Goal: Information Seeking & Learning: Stay updated

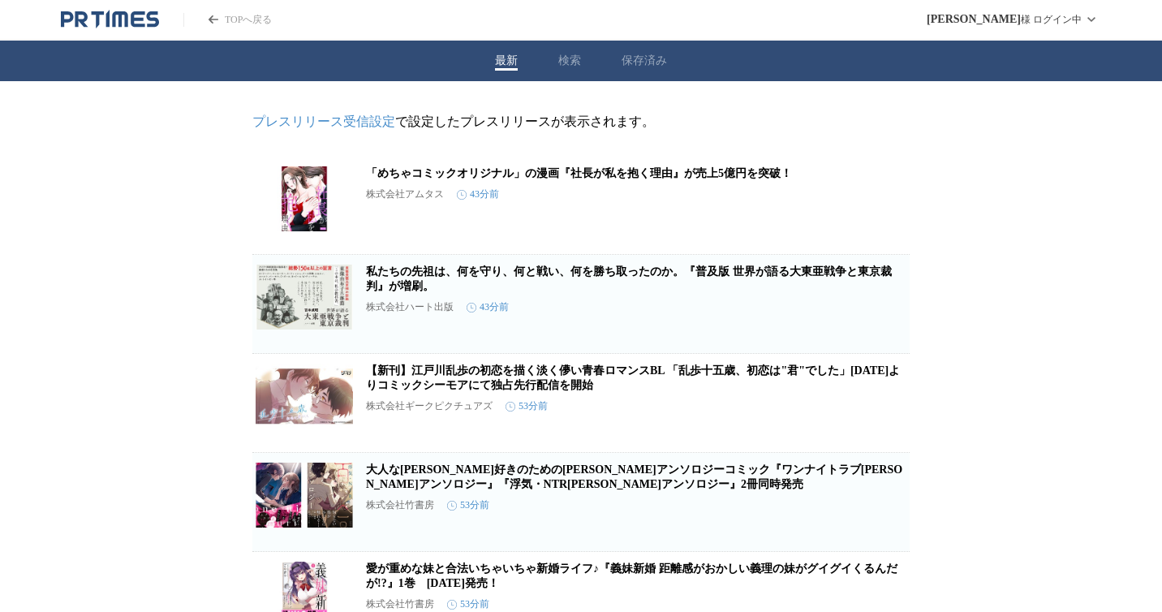
click at [498, 59] on button "最新" at bounding box center [506, 61] width 23 height 15
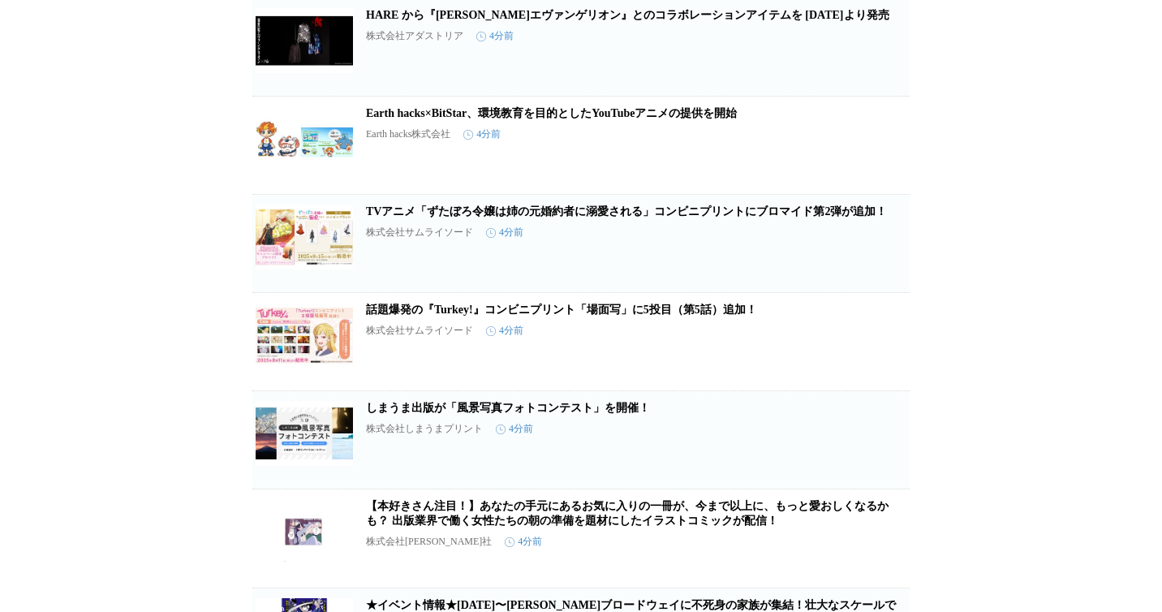
scroll to position [469, 0]
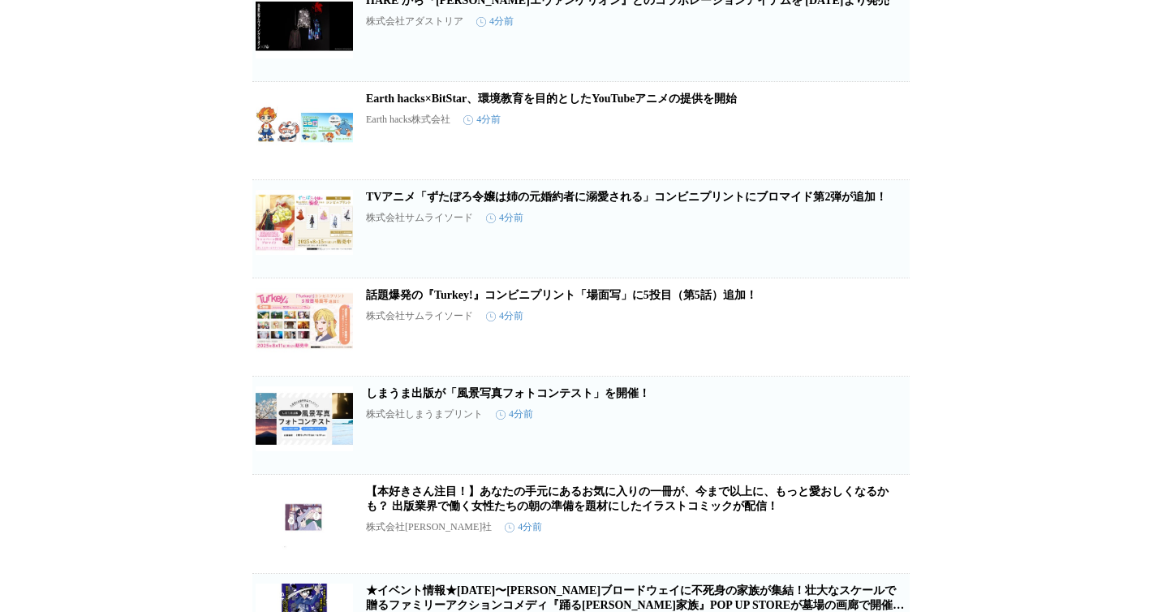
click at [826, 65] on button "保存する" at bounding box center [825, 55] width 52 height 52
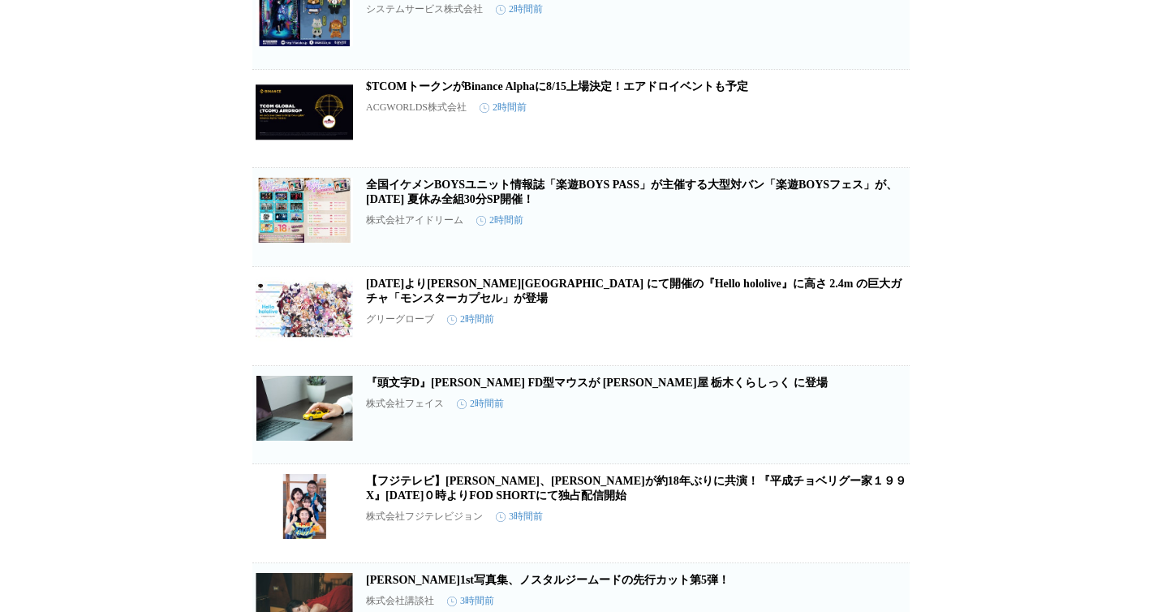
scroll to position [4311, 0]
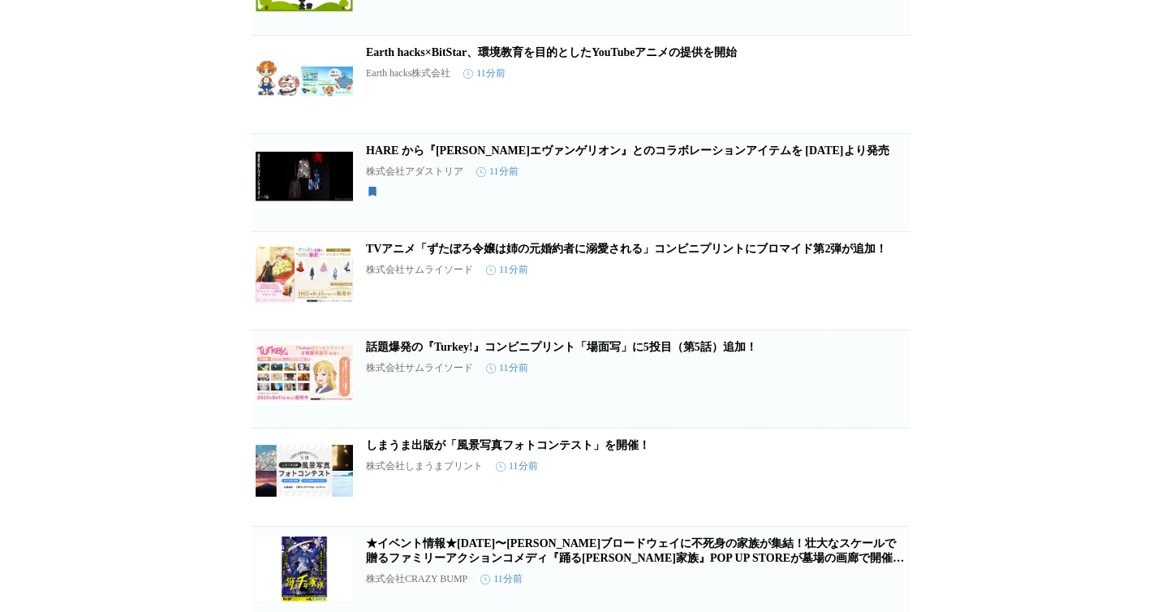
scroll to position [0, 0]
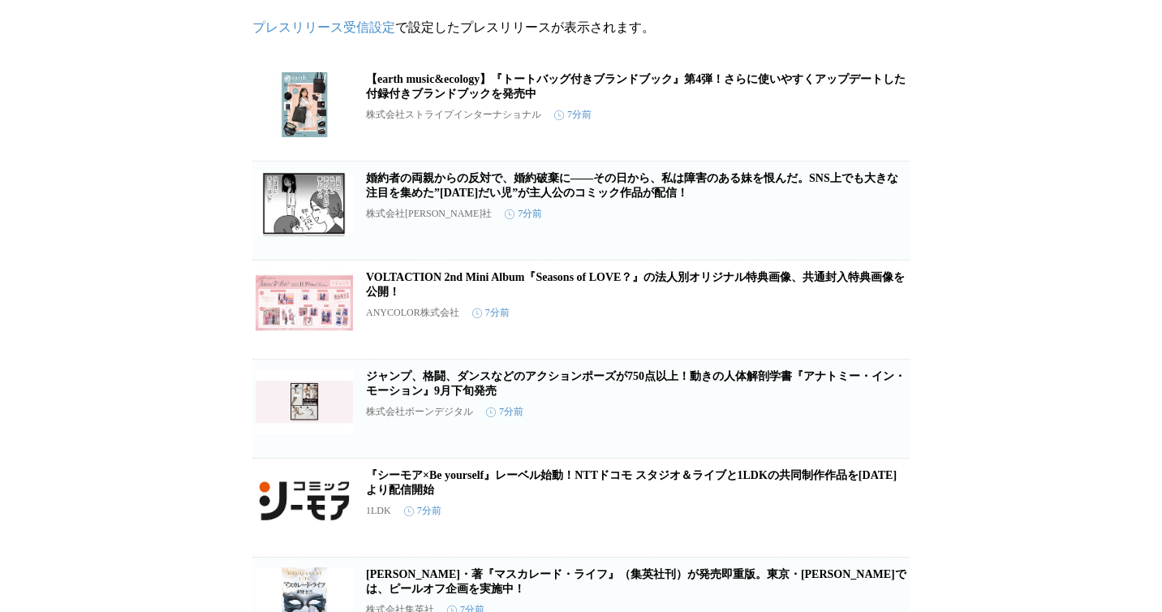
scroll to position [192, 0]
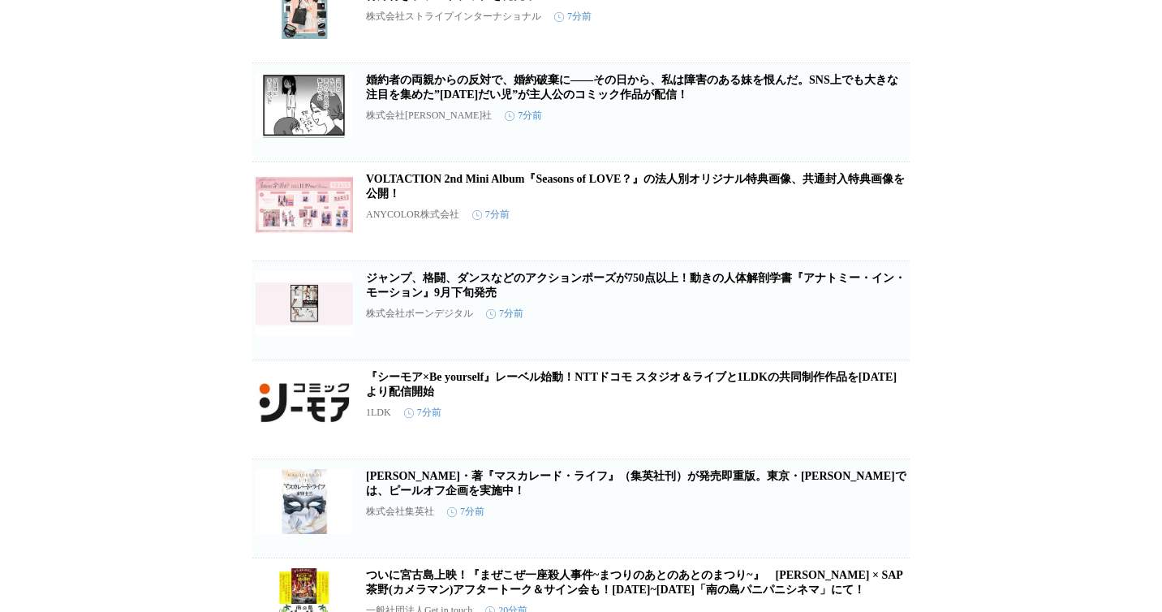
click at [822, 226] on icon "button" at bounding box center [825, 218] width 11 height 15
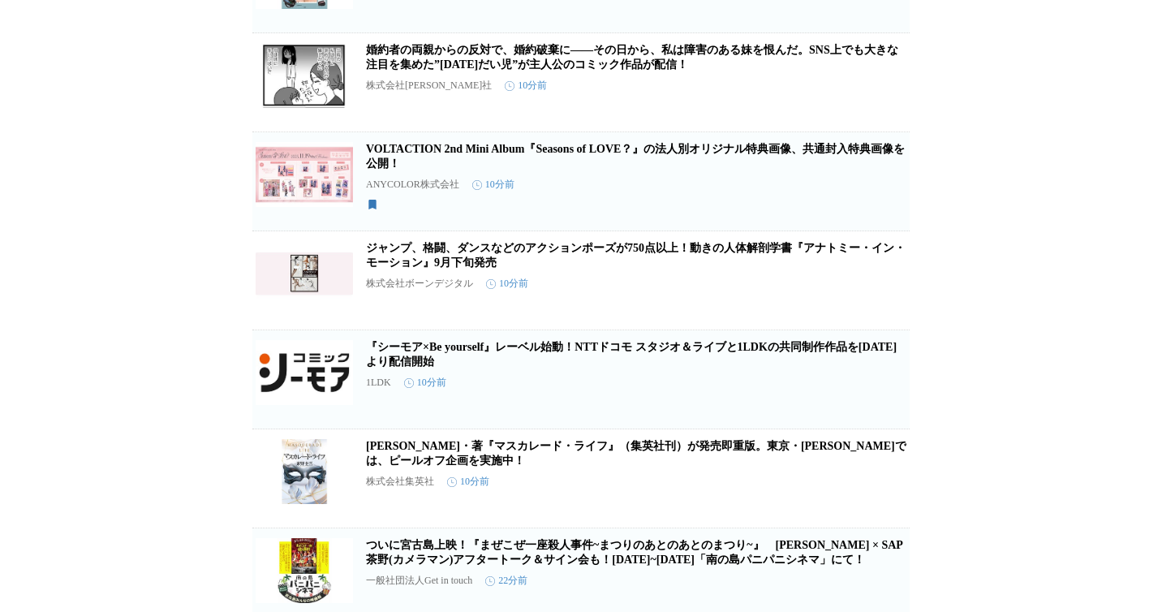
scroll to position [0, 0]
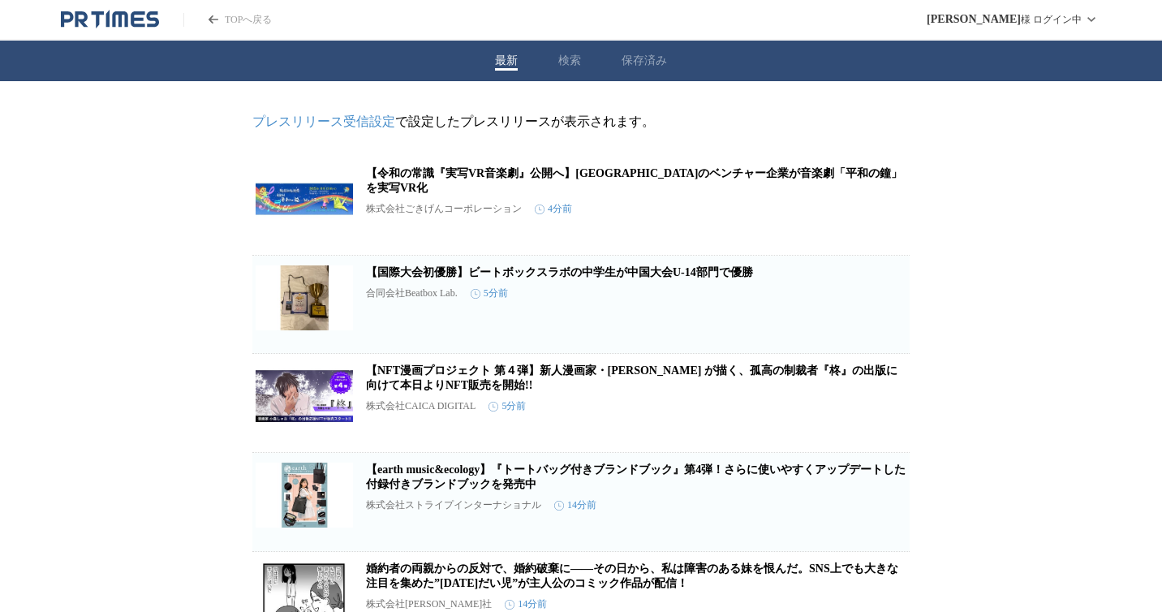
click at [115, 11] on icon "PR TIMESのトップページはこちら" at bounding box center [119, 18] width 15 height 15
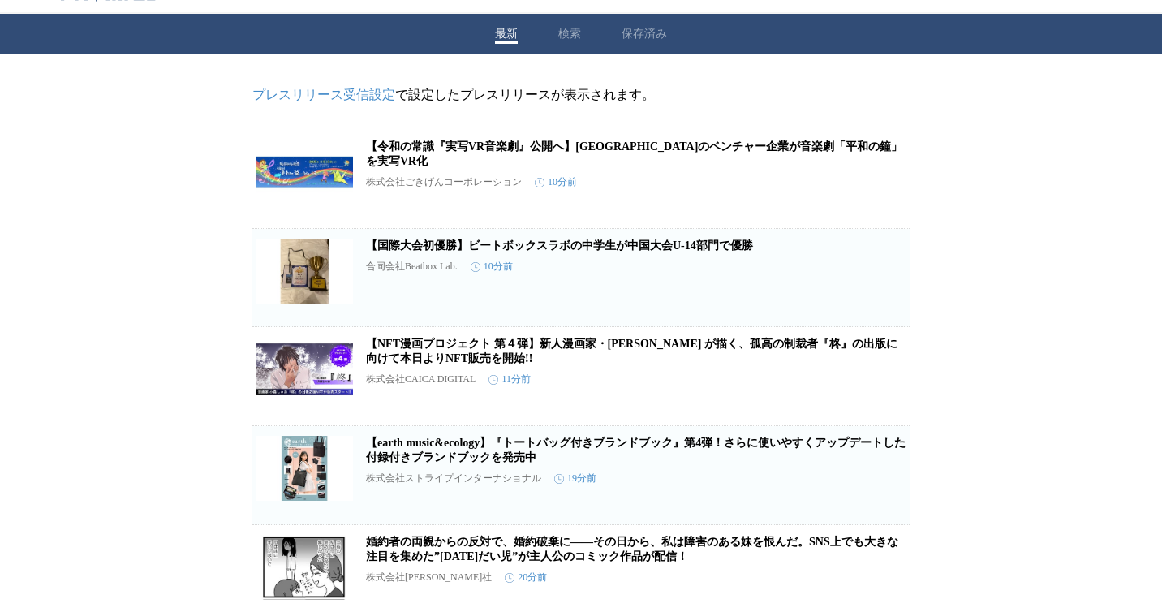
scroll to position [26, 0]
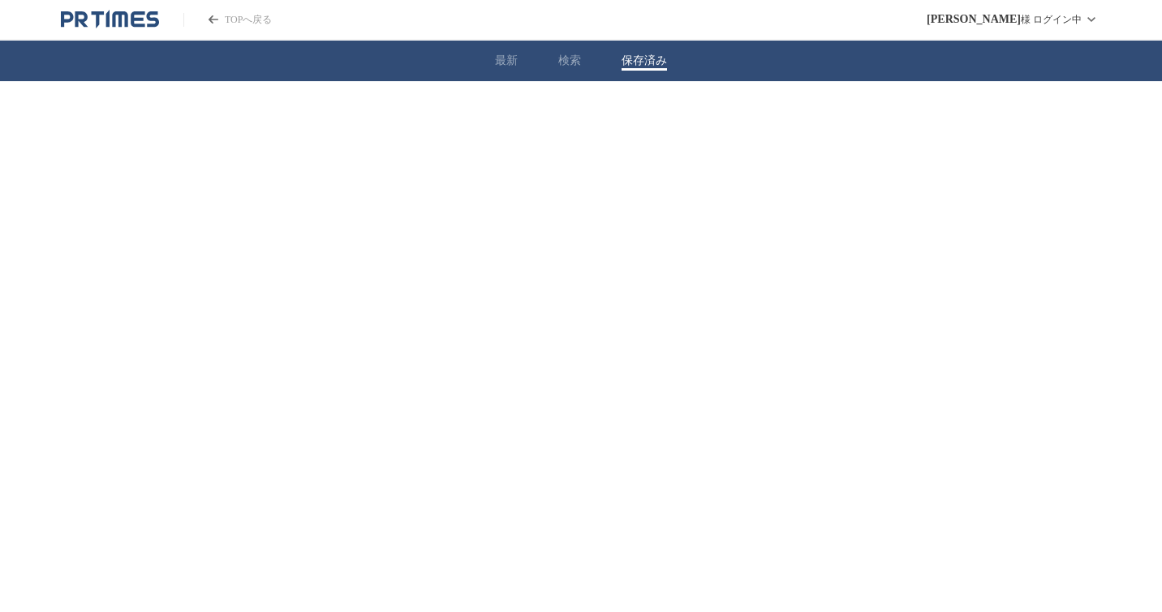
click at [627, 39] on div "TOPへ戻る 木村 憲 様 ログイン中 最新 検索 保存済み" at bounding box center [581, 57] width 1162 height 114
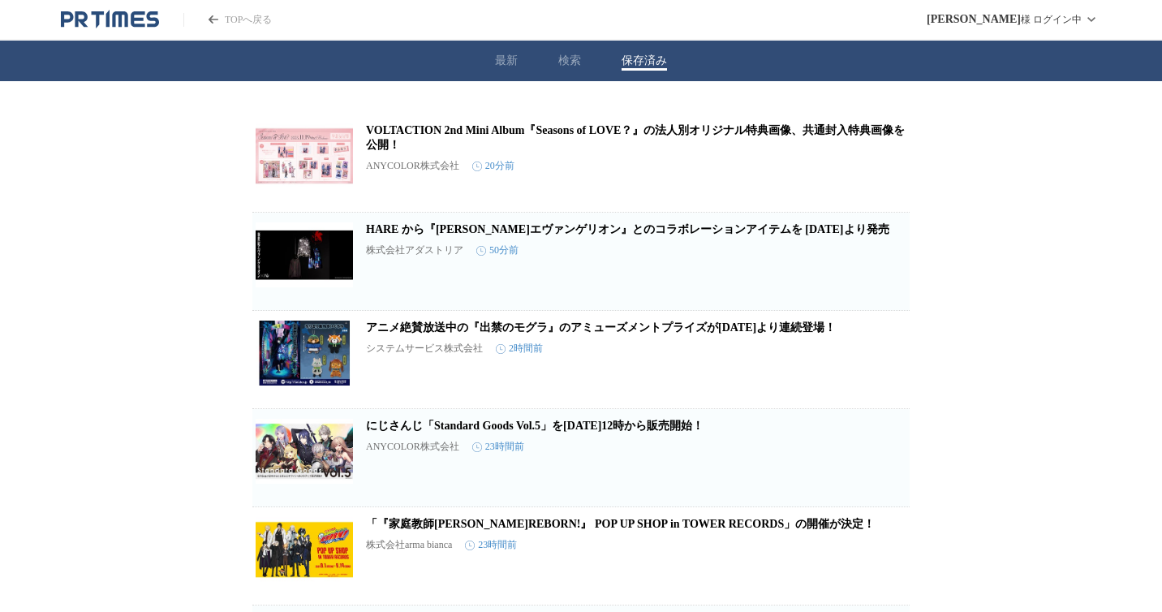
click at [343, 146] on img at bounding box center [304, 155] width 97 height 65
click at [515, 60] on button "最新" at bounding box center [506, 61] width 23 height 15
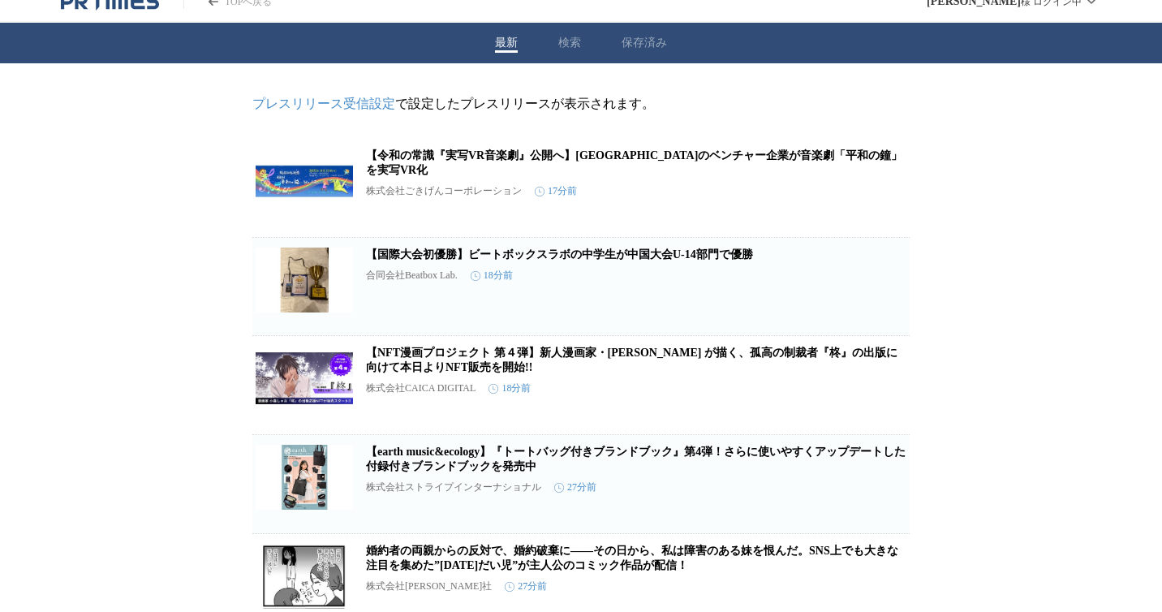
scroll to position [6, 0]
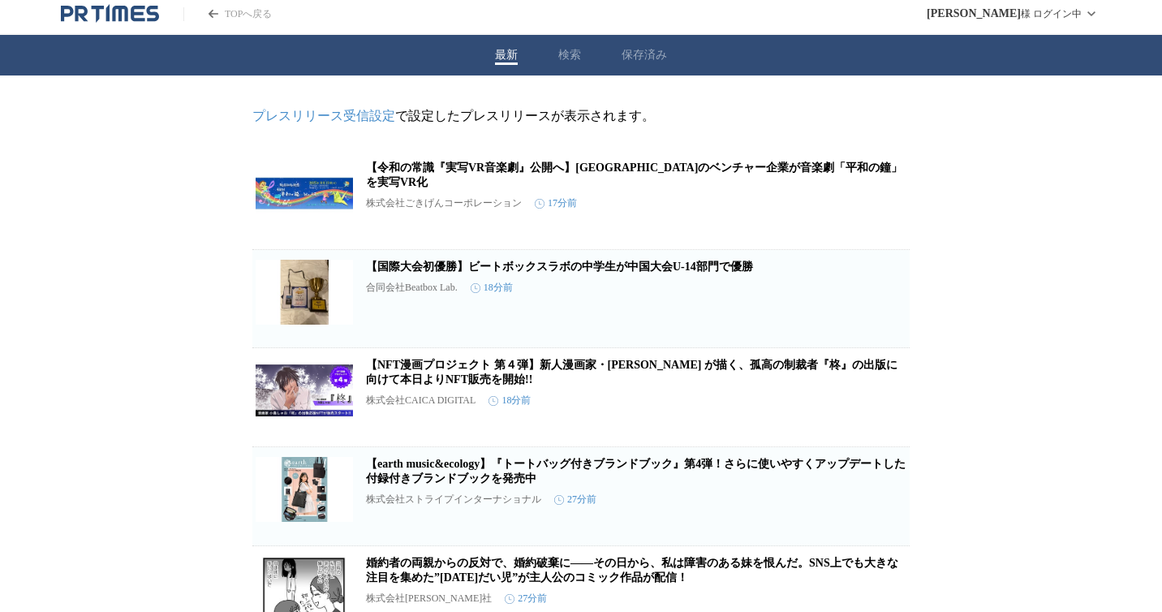
click at [92, 18] on icon "PR TIMESのトップページはこちら" at bounding box center [110, 13] width 98 height 19
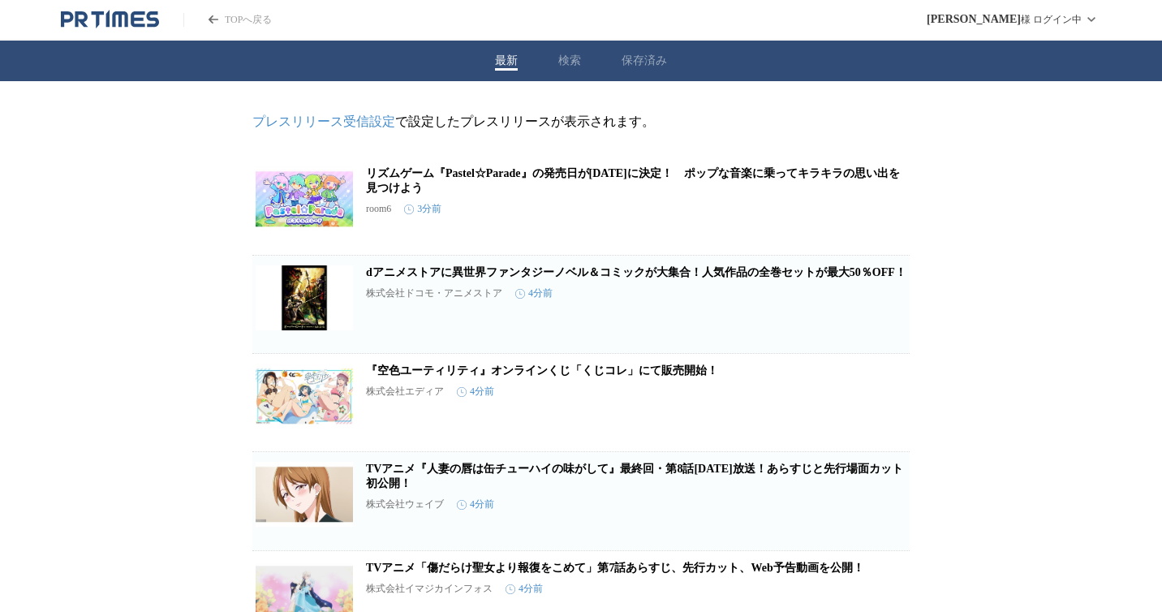
click at [126, 19] on icon "PR TIMESのトップページはこちら" at bounding box center [119, 18] width 15 height 15
click at [625, 59] on button "保存済み" at bounding box center [644, 61] width 45 height 15
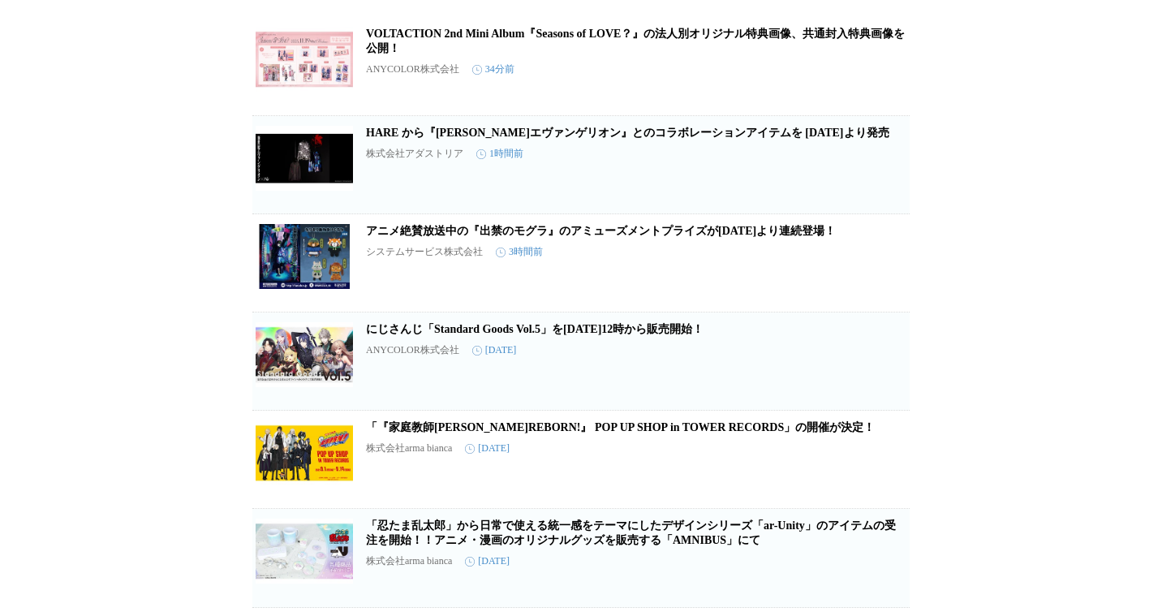
scroll to position [22, 0]
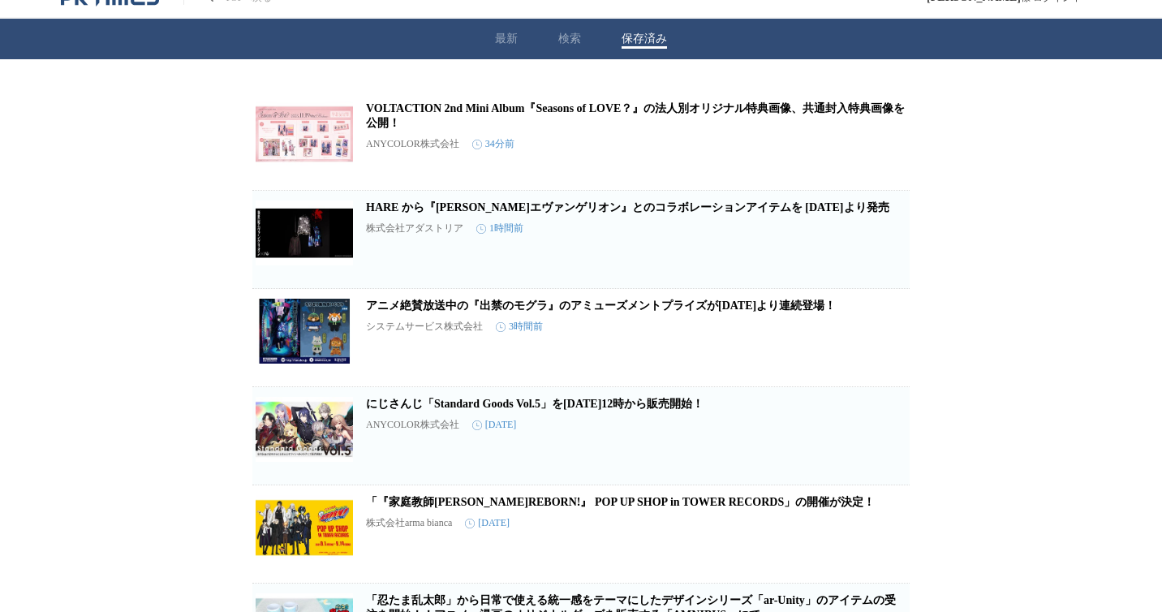
click at [291, 265] on img at bounding box center [304, 232] width 97 height 65
click at [328, 349] on img at bounding box center [304, 331] width 97 height 65
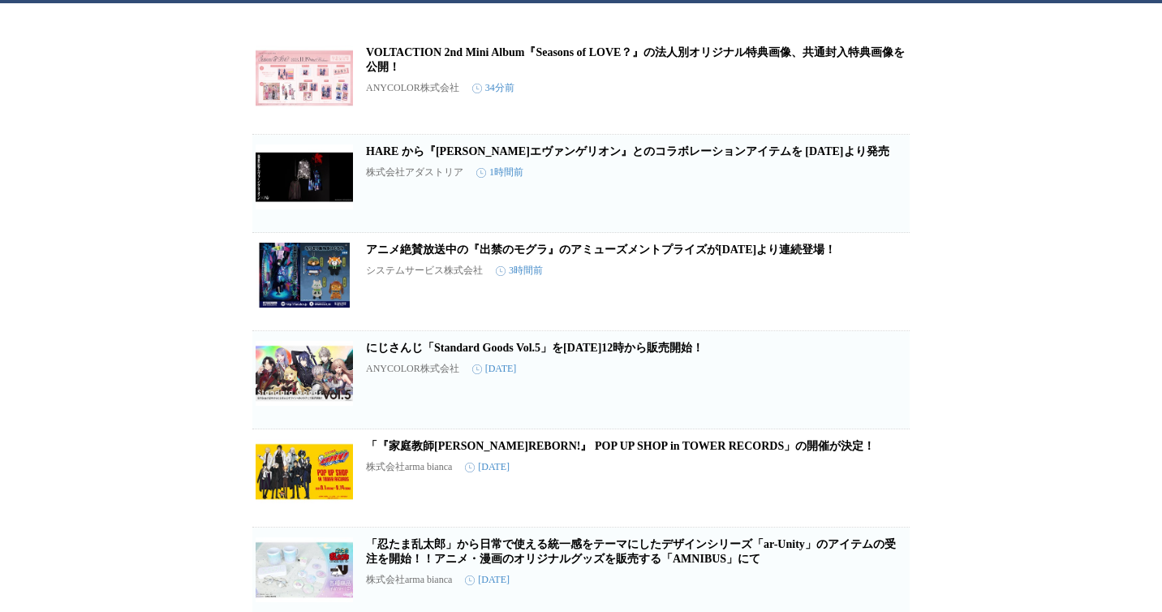
scroll to position [0, 0]
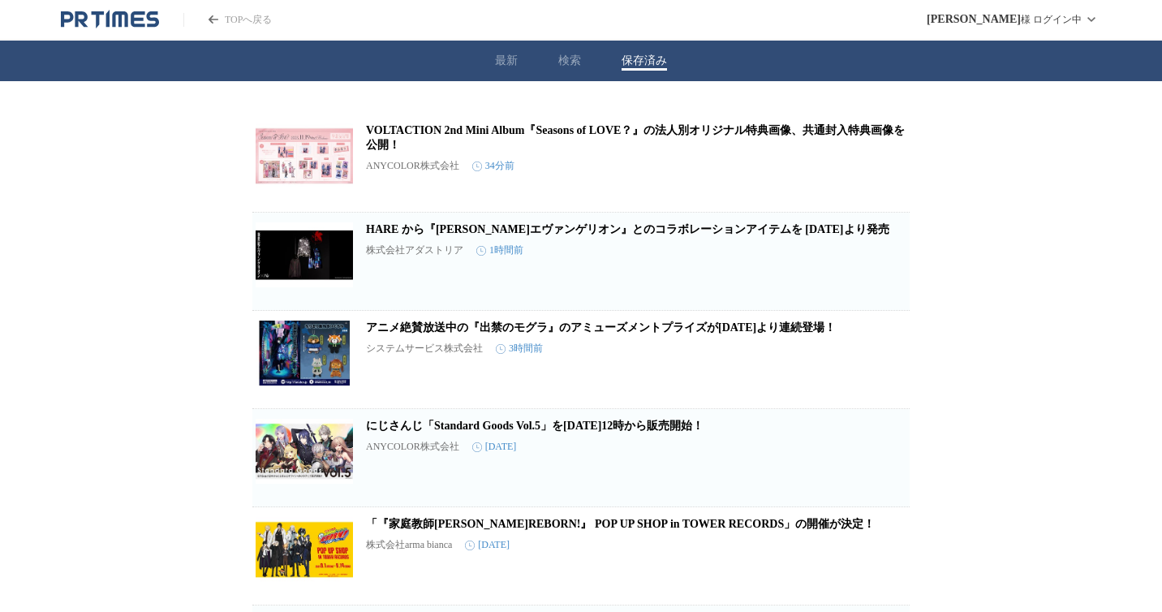
click at [126, 24] on icon "PR TIMESのトップページはこちら" at bounding box center [119, 18] width 15 height 15
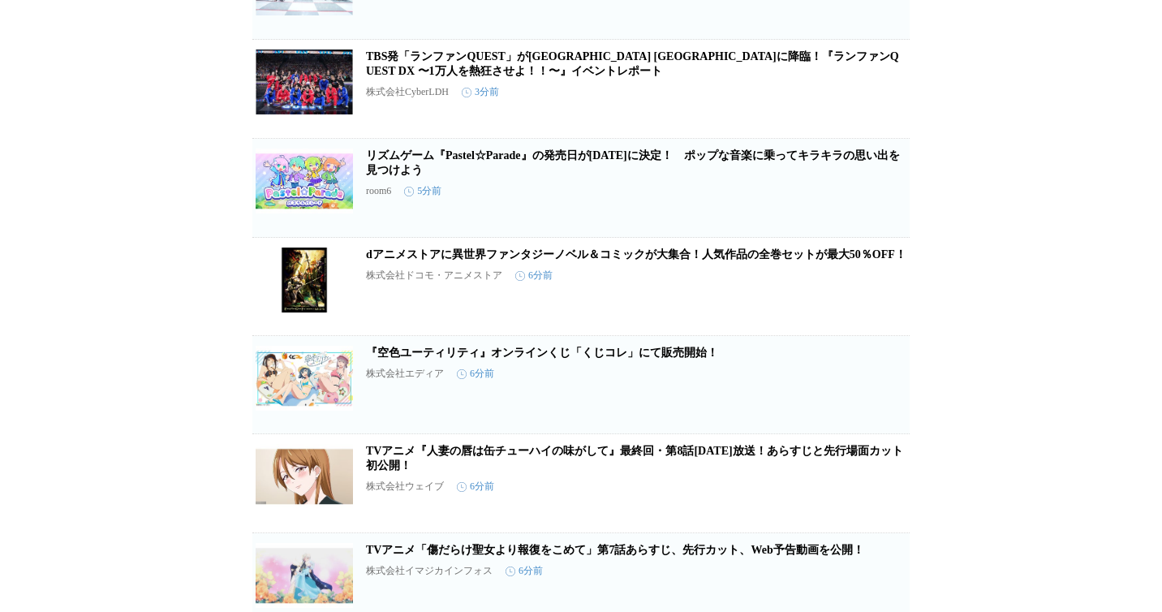
scroll to position [317, 0]
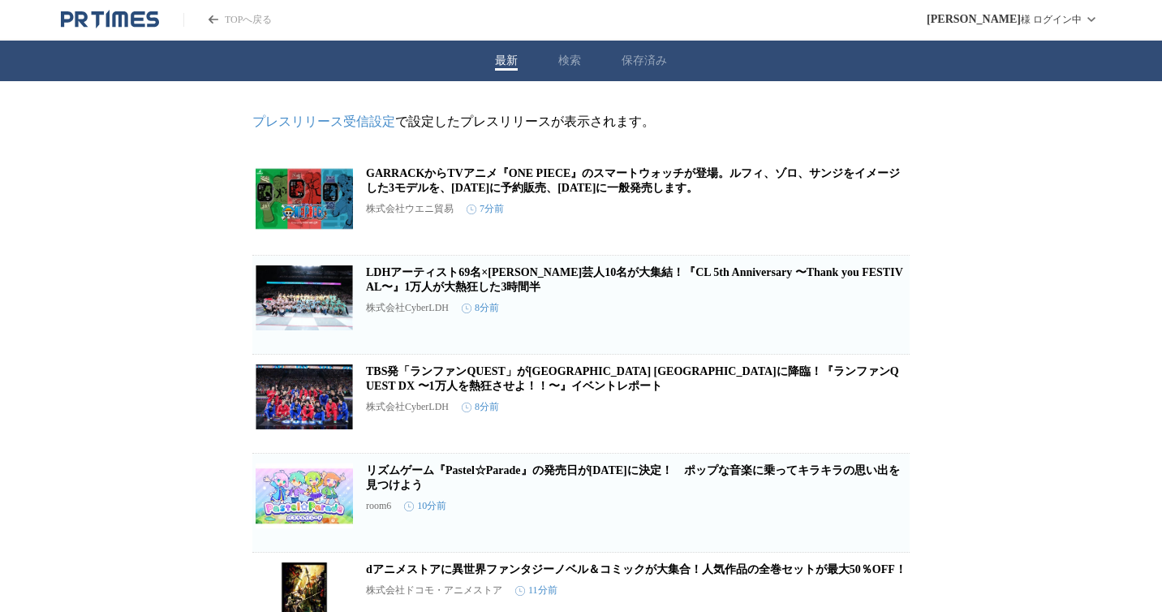
click at [111, 22] on icon "PR TIMESのトップページはこちら" at bounding box center [110, 19] width 98 height 19
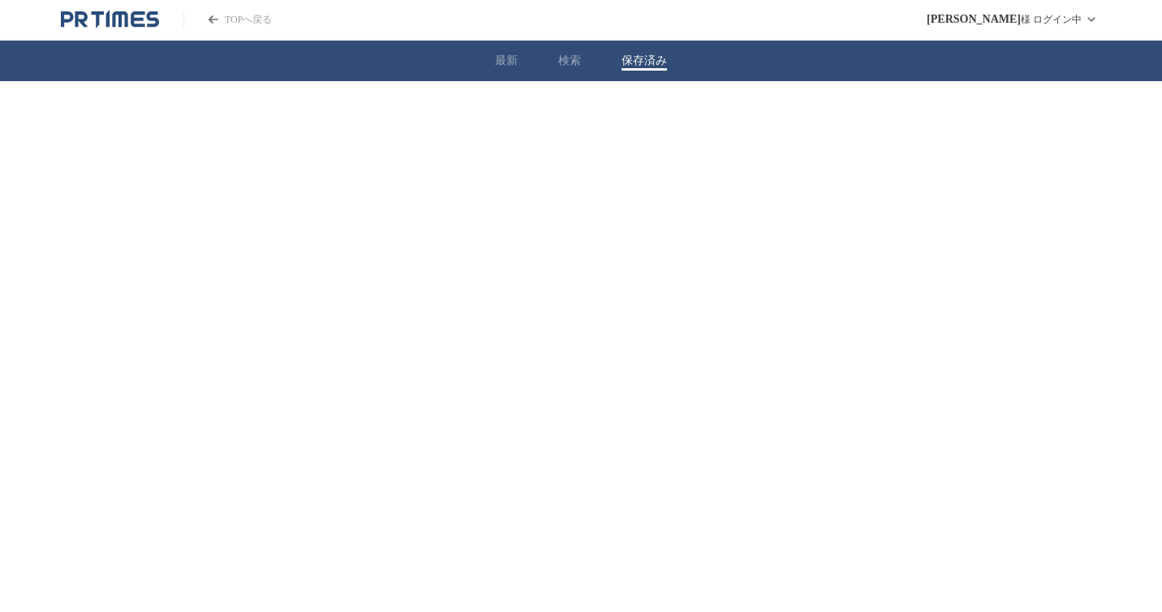
click at [638, 60] on button "保存済み" at bounding box center [644, 61] width 45 height 15
click at [483, 61] on div "最新 検索 保存済み" at bounding box center [581, 61] width 1162 height 41
click at [504, 61] on button "最新" at bounding box center [506, 61] width 23 height 15
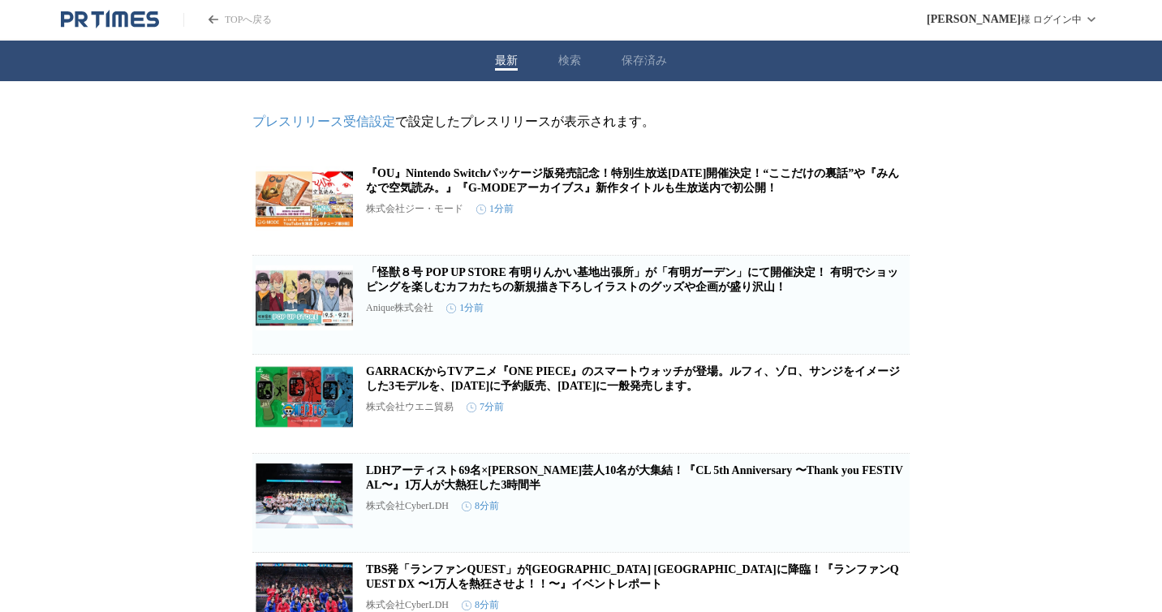
click at [628, 57] on button "保存済み" at bounding box center [644, 61] width 45 height 15
click at [502, 67] on button "最新" at bounding box center [506, 61] width 23 height 15
click at [291, 320] on img at bounding box center [304, 297] width 97 height 65
